Goal: Find specific page/section: Find specific page/section

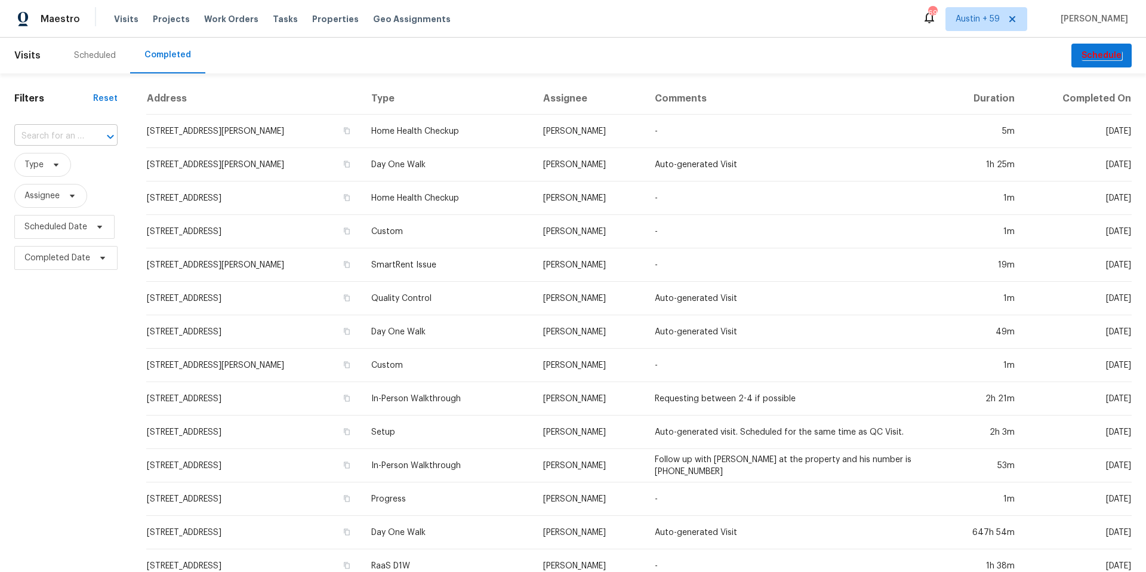
click at [54, 144] on input "text" at bounding box center [49, 136] width 70 height 19
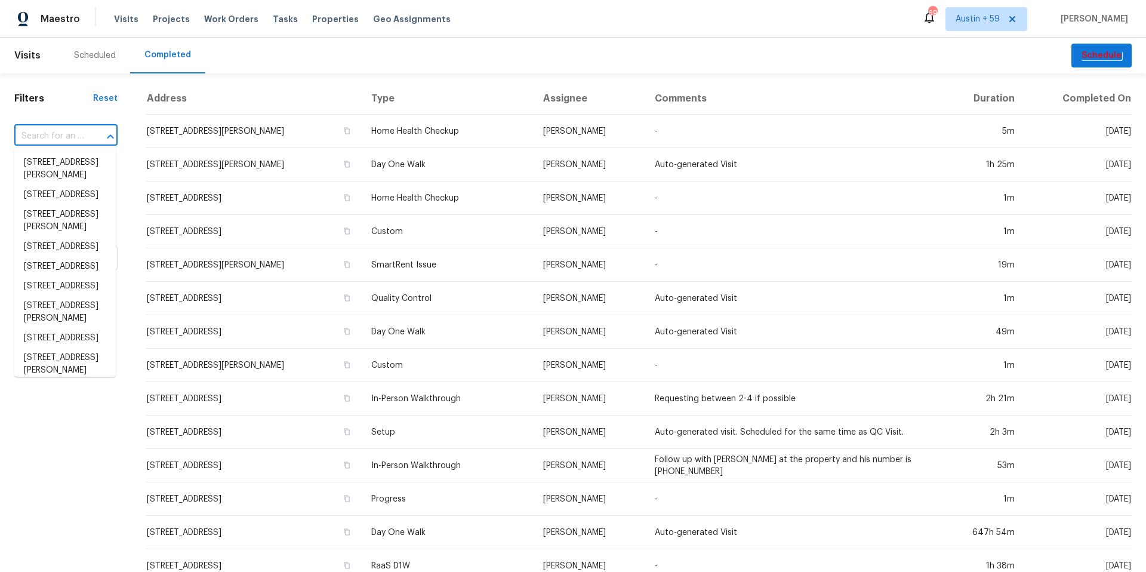
paste input "[STREET_ADDRESS][PERSON_NAME]"
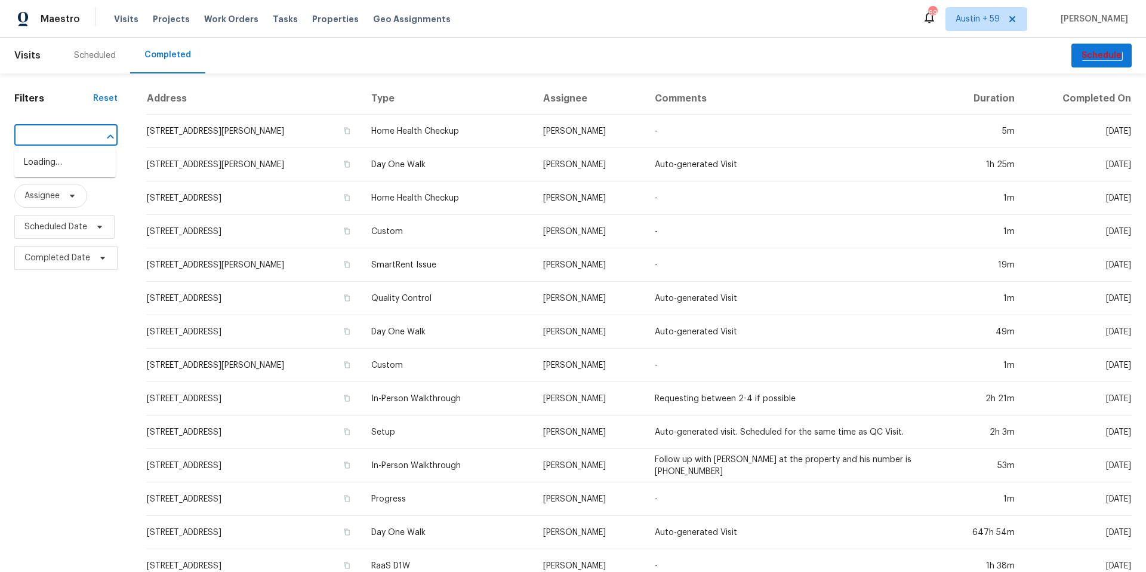
type input "[STREET_ADDRESS][PERSON_NAME]"
click at [69, 174] on li "[STREET_ADDRESS][PERSON_NAME]" at bounding box center [64, 169] width 101 height 32
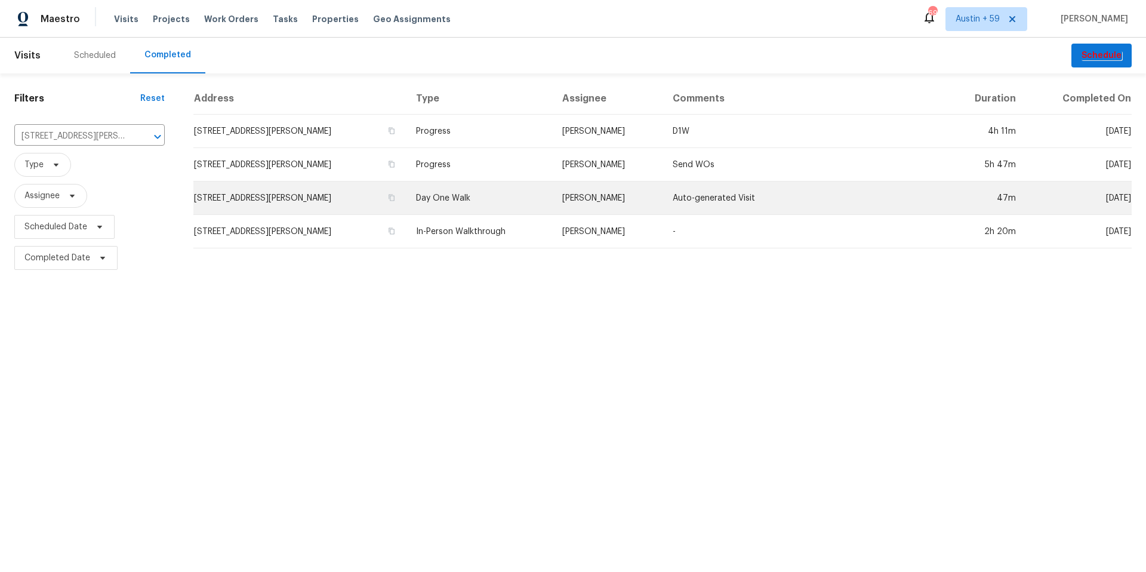
click at [407, 202] on td "[STREET_ADDRESS][PERSON_NAME]" at bounding box center [299, 197] width 213 height 33
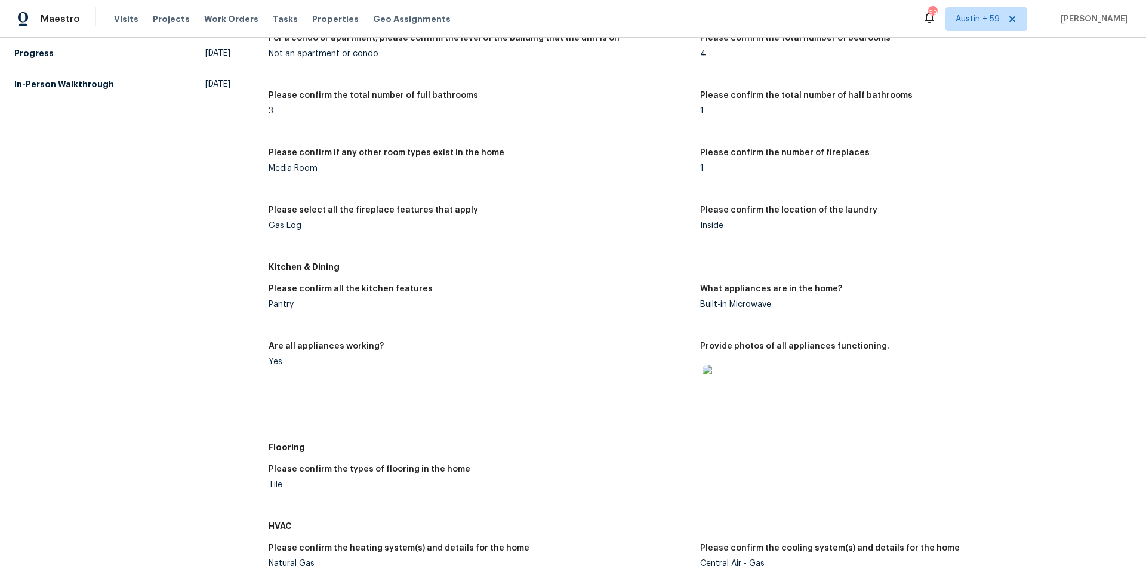
scroll to position [1203, 0]
